Goal: Find specific page/section: Find specific page/section

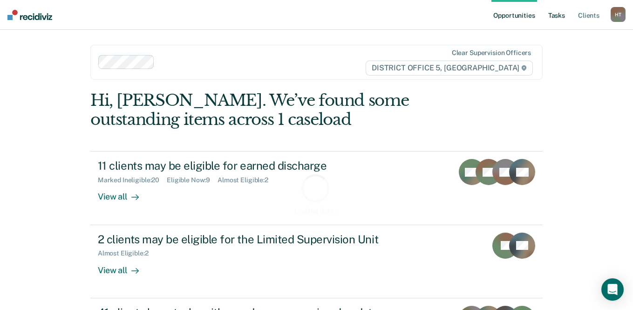
click at [560, 15] on link "Tasks" at bounding box center [556, 15] width 20 height 30
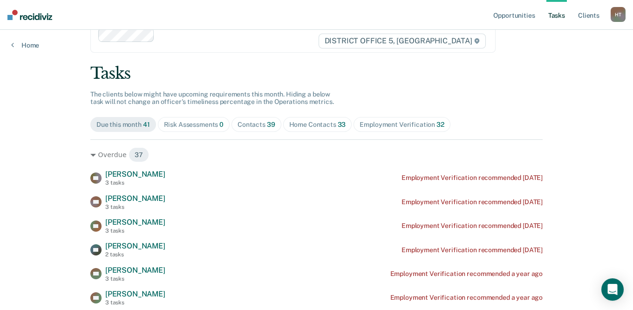
scroll to position [47, 0]
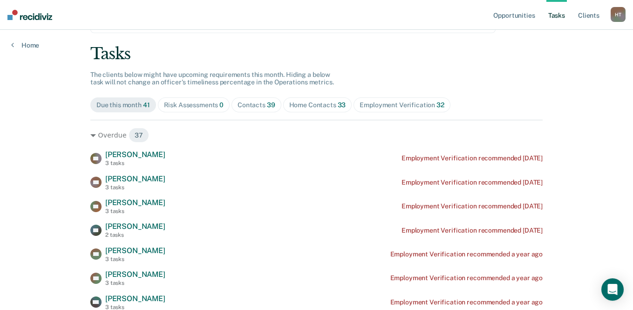
click at [289, 102] on div "Home Contacts 33" at bounding box center [317, 105] width 57 height 8
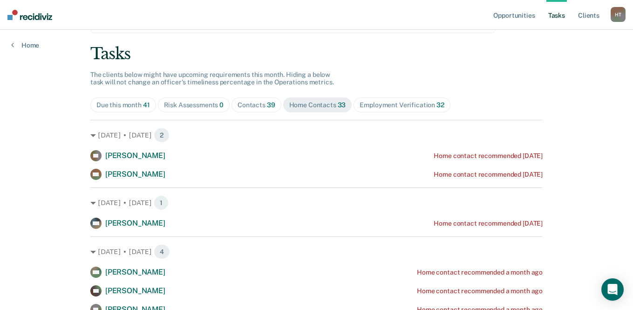
click at [256, 107] on div "Contacts 39" at bounding box center [256, 105] width 38 height 8
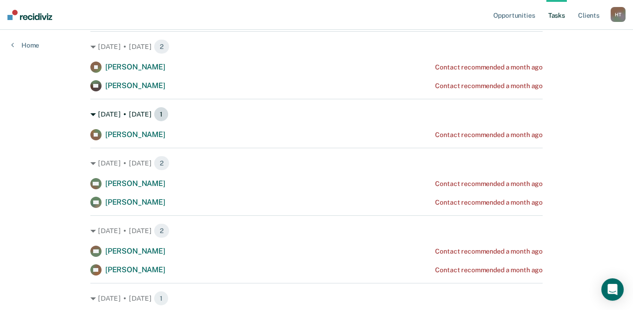
scroll to position [0, 0]
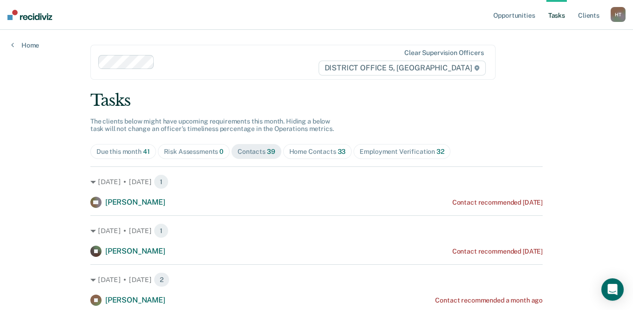
click at [316, 152] on div "Home Contacts 33" at bounding box center [317, 152] width 57 height 8
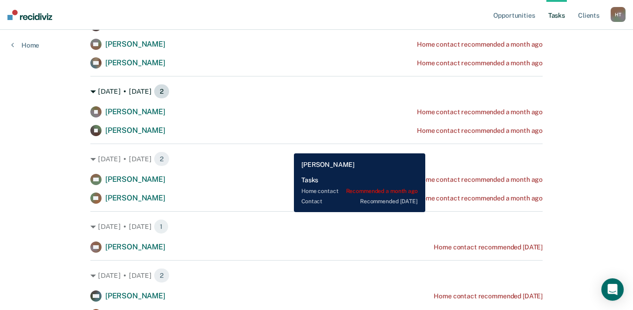
scroll to position [326, 0]
